Goal: Navigation & Orientation: Find specific page/section

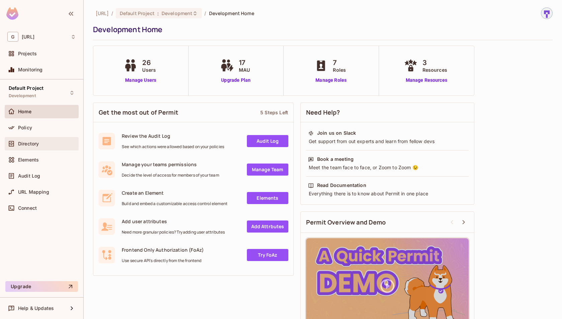
click at [43, 143] on div "Directory" at bounding box center [47, 143] width 58 height 5
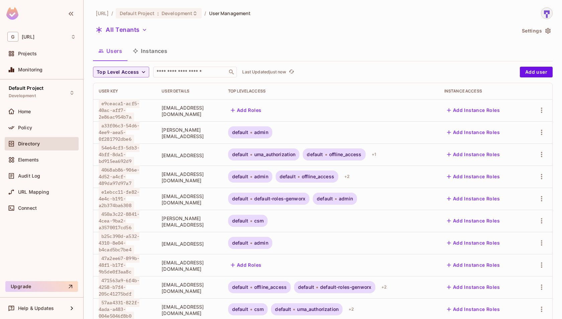
click at [158, 51] on button "Instances" at bounding box center [150, 51] width 45 height 17
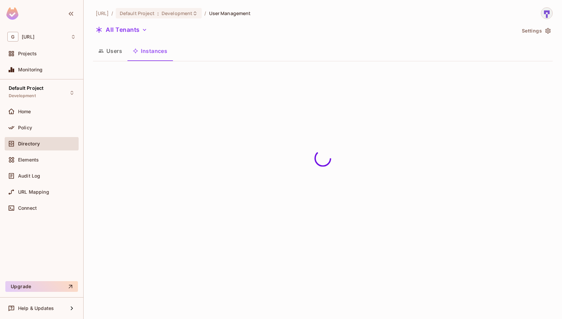
click at [108, 55] on button "Users" at bounding box center [110, 51] width 34 height 17
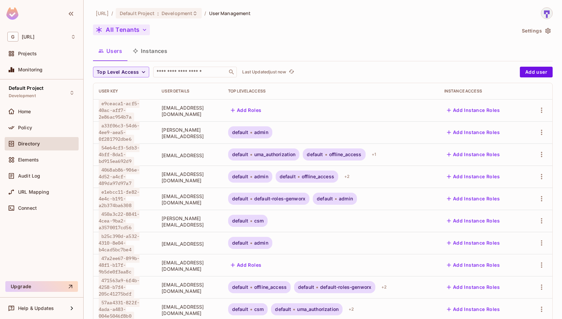
click at [134, 31] on button "All Tenants" at bounding box center [121, 29] width 57 height 11
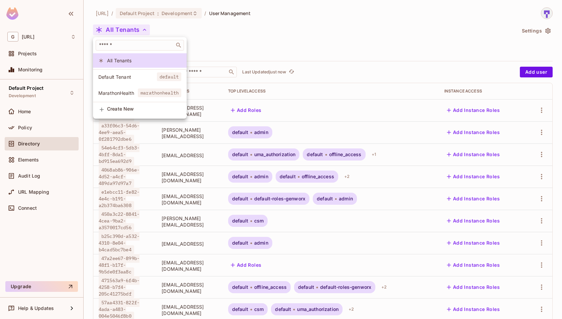
click at [142, 82] on li "Default Tenant default" at bounding box center [140, 77] width 94 height 14
